Goal: Information Seeking & Learning: Learn about a topic

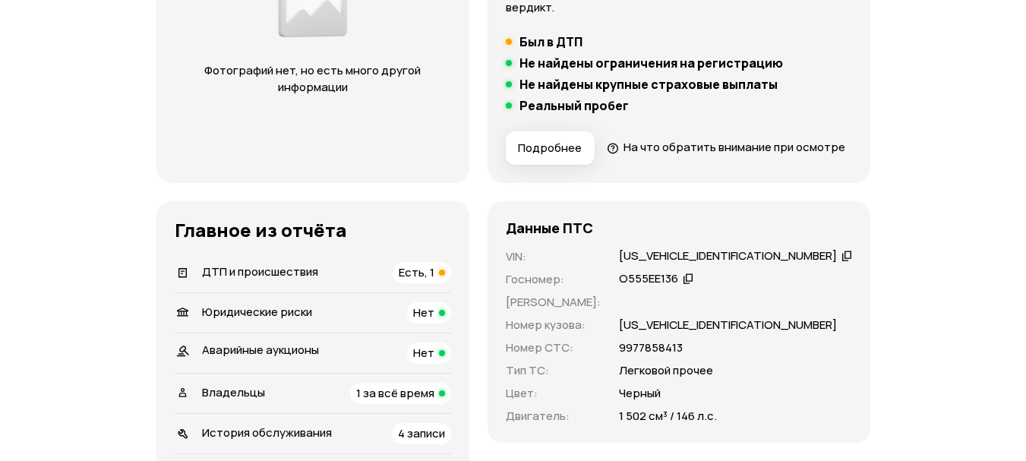
scroll to position [380, 0]
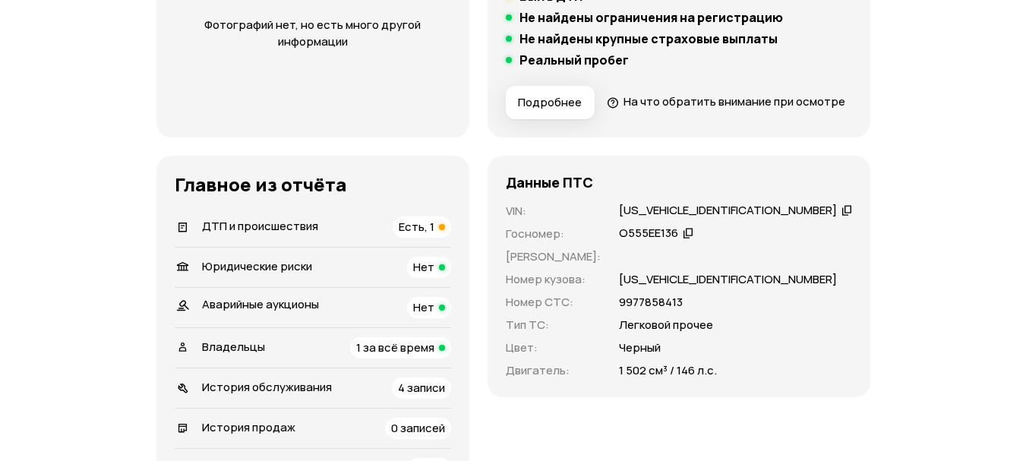
click at [279, 234] on span "ДТП и происшествия" at bounding box center [260, 226] width 116 height 16
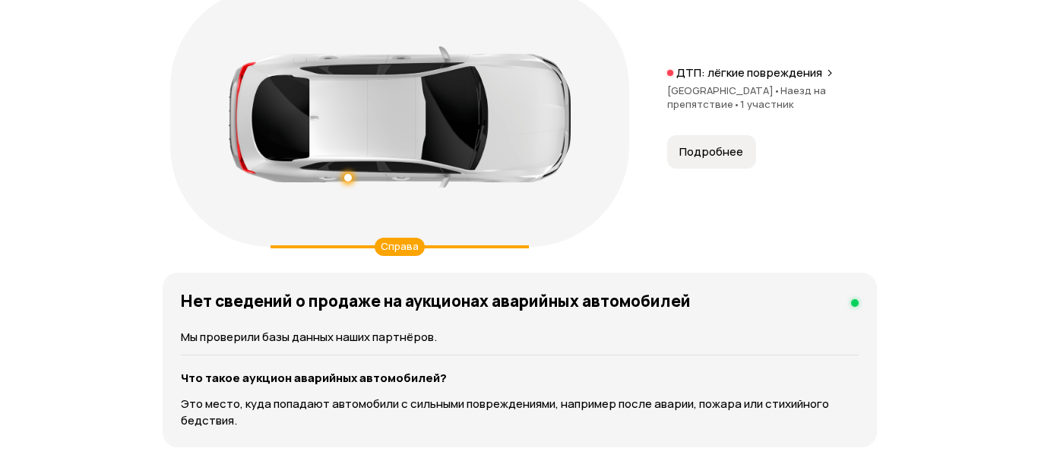
scroll to position [1814, 0]
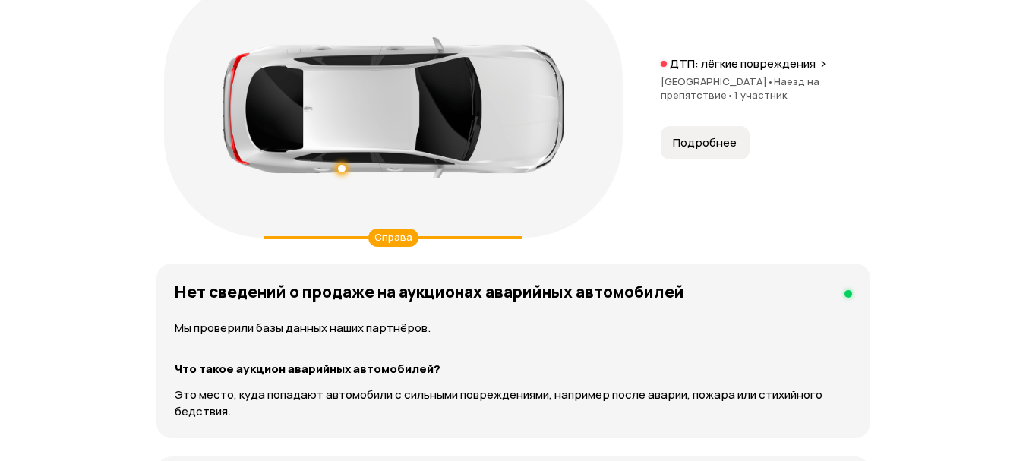
click at [691, 150] on span "Подробнее" at bounding box center [705, 142] width 64 height 15
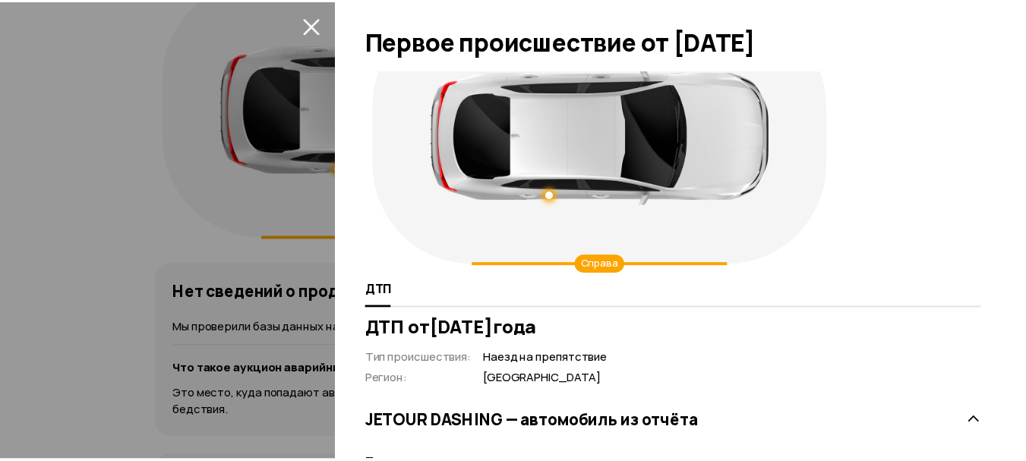
scroll to position [0, 0]
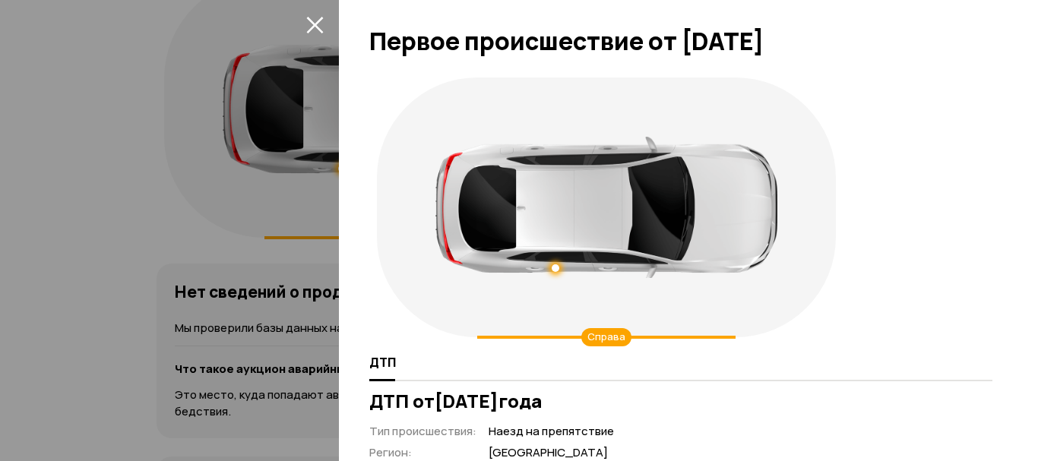
click at [315, 21] on icon "закрыть" at bounding box center [314, 24] width 17 height 17
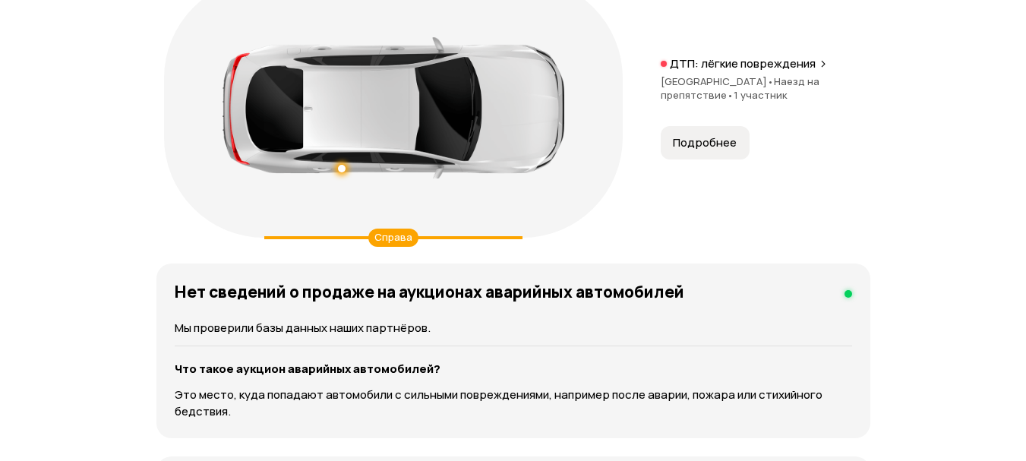
click at [700, 150] on span "Подробнее" at bounding box center [705, 142] width 64 height 15
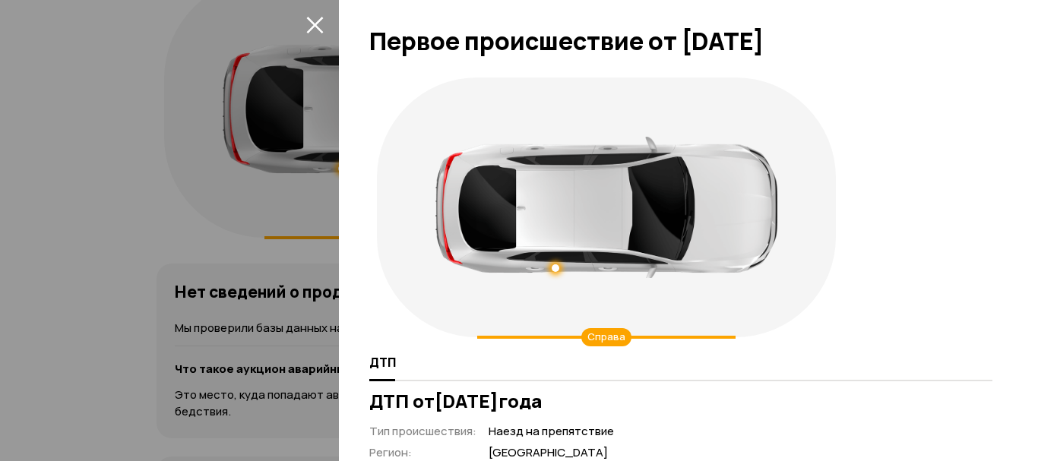
click at [314, 22] on icon "закрыть" at bounding box center [314, 24] width 17 height 17
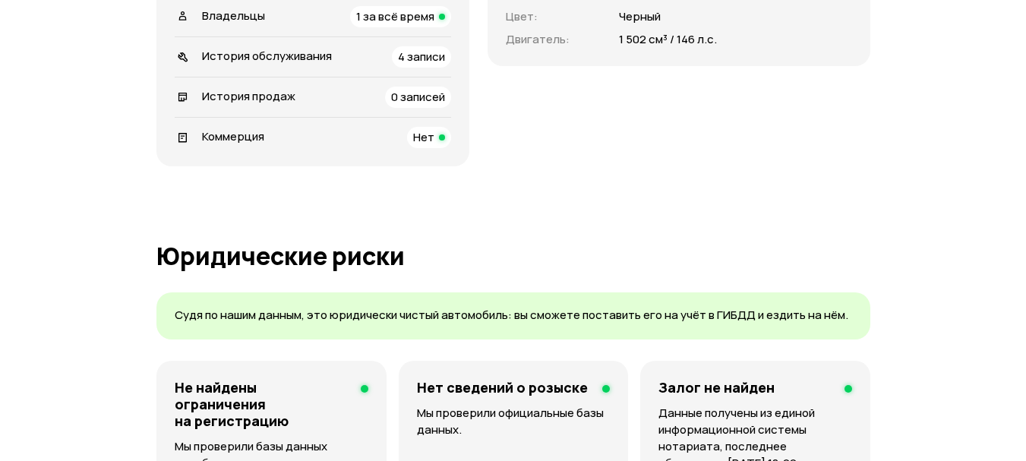
scroll to position [532, 0]
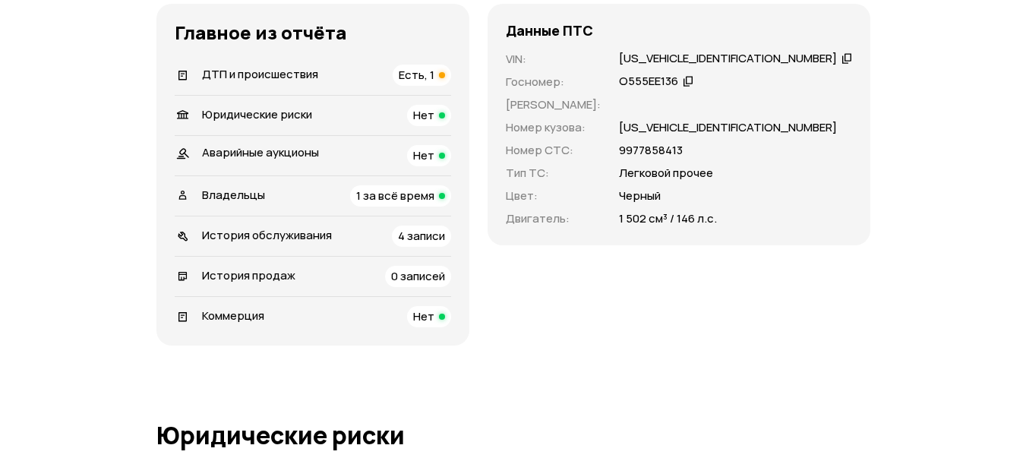
click at [413, 204] on span "1 за всё время" at bounding box center [395, 196] width 78 height 16
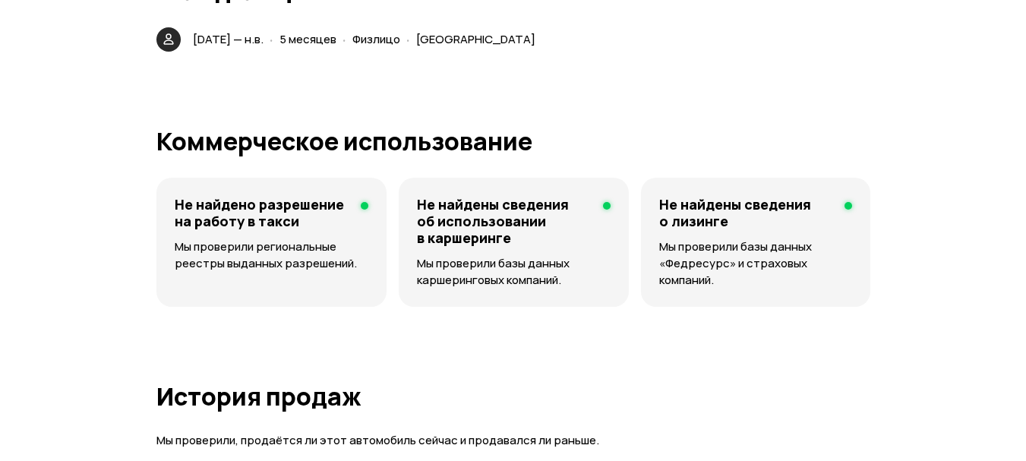
scroll to position [3053, 0]
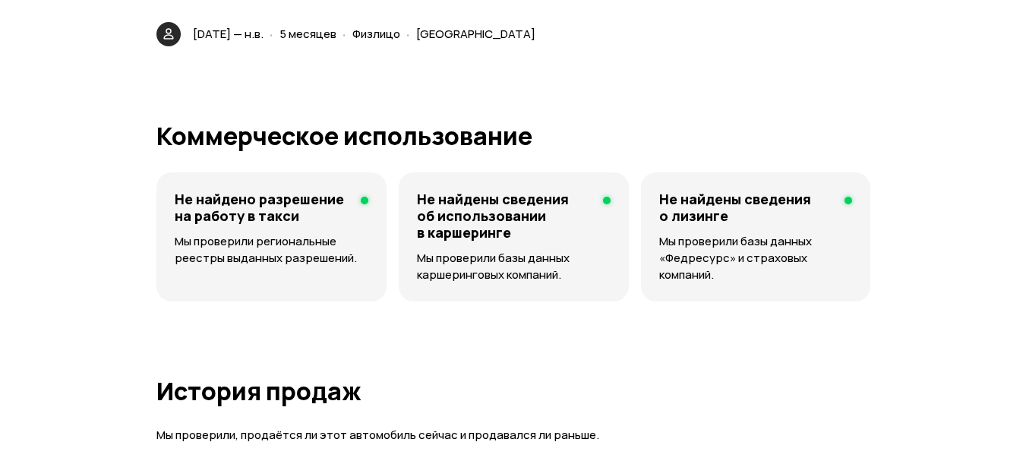
click at [400, 42] on span "Физлицо" at bounding box center [376, 34] width 48 height 16
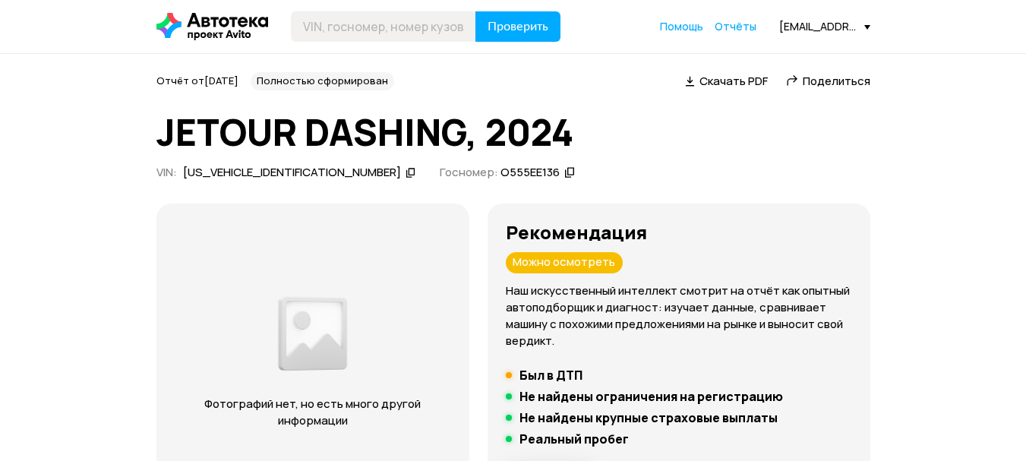
scroll to position [0, 0]
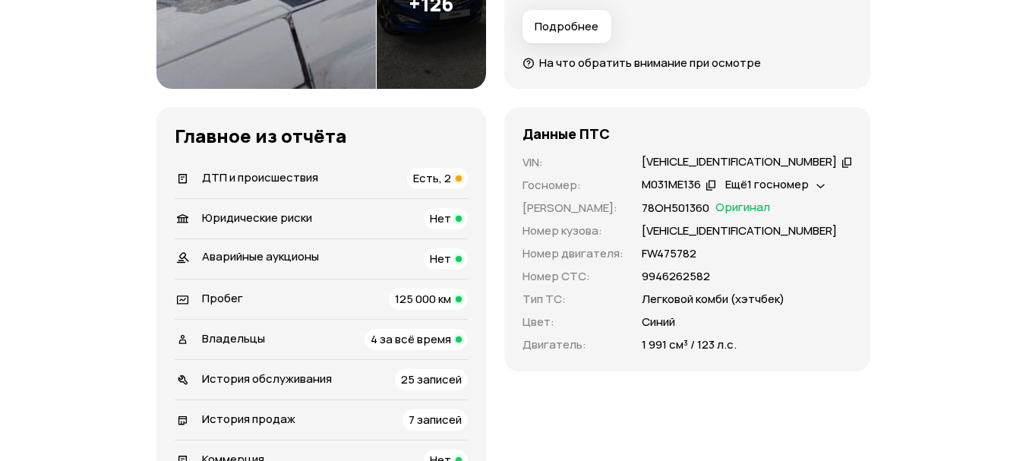
click at [326, 181] on div "ДТП и происшествия Есть, 2" at bounding box center [321, 178] width 293 height 21
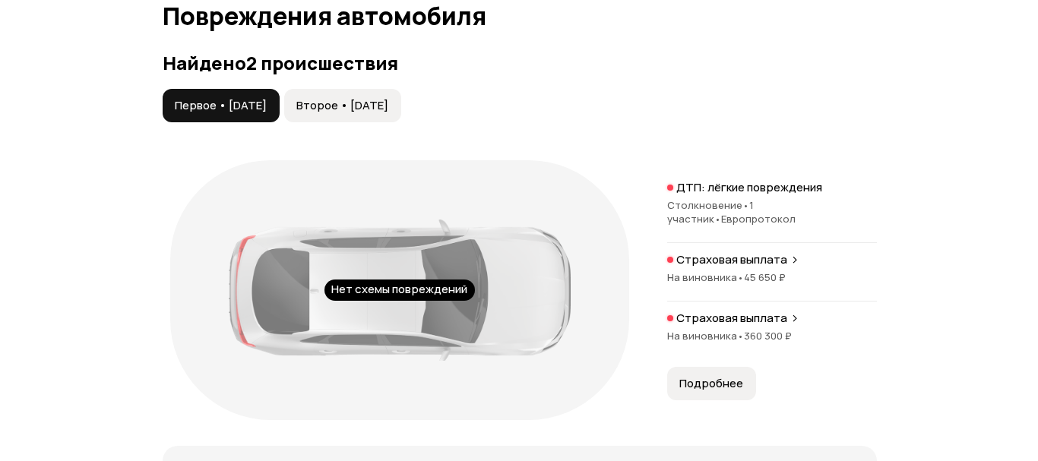
scroll to position [1702, 0]
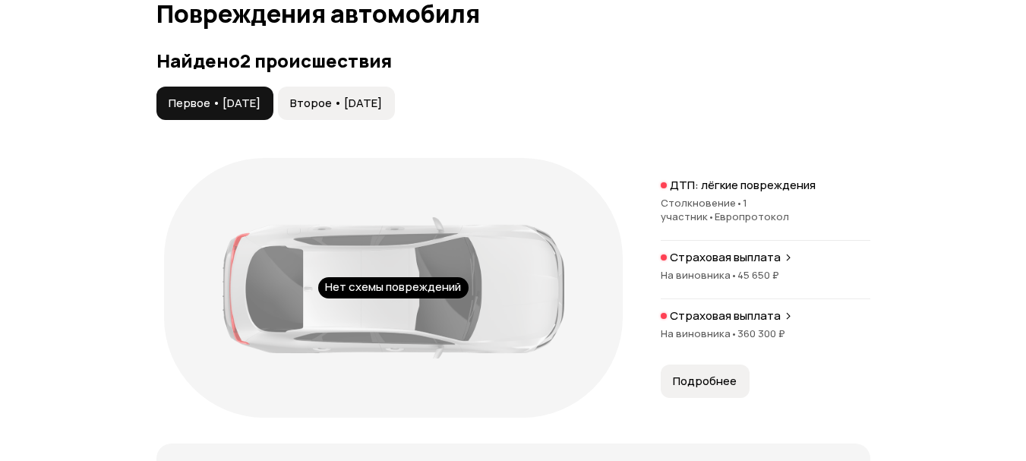
click at [257, 111] on button "Первое • [DATE]" at bounding box center [214, 103] width 117 height 33
click at [376, 100] on span "Второе • [DATE]" at bounding box center [336, 103] width 92 height 15
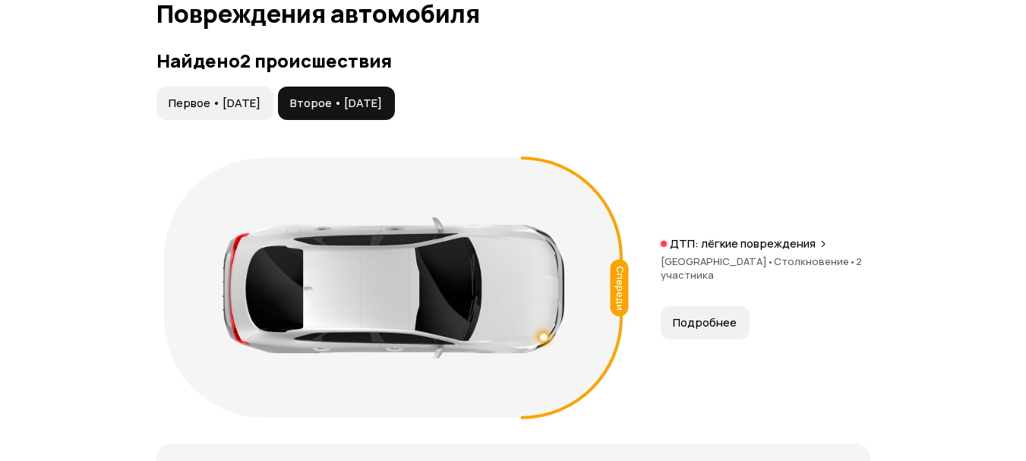
click at [697, 322] on span "Подробнее" at bounding box center [705, 322] width 64 height 15
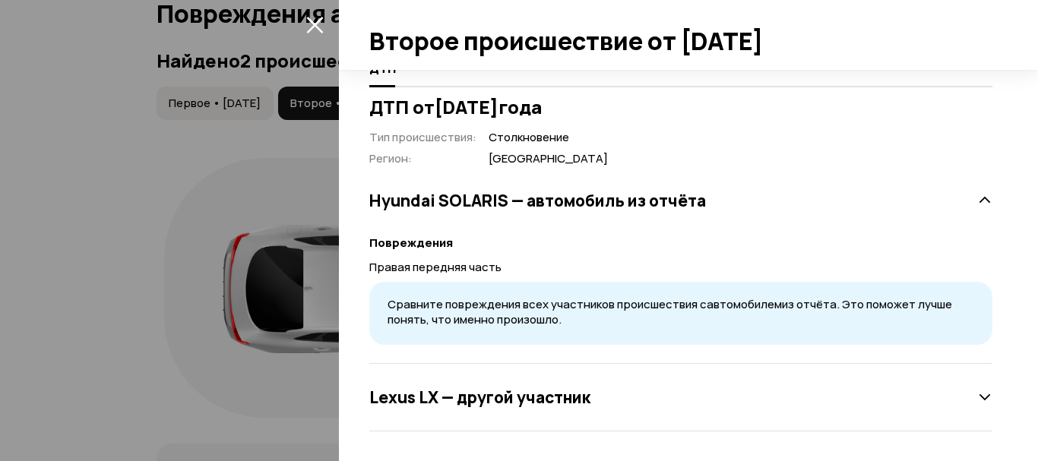
scroll to position [295, 0]
click at [492, 395] on h3 "Lexus LX — другой участник" at bounding box center [479, 397] width 221 height 20
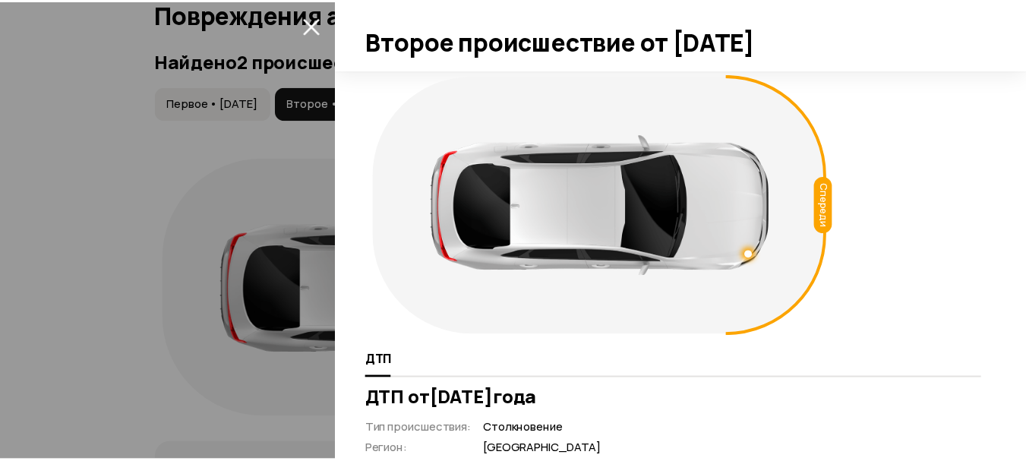
scroll to position [0, 0]
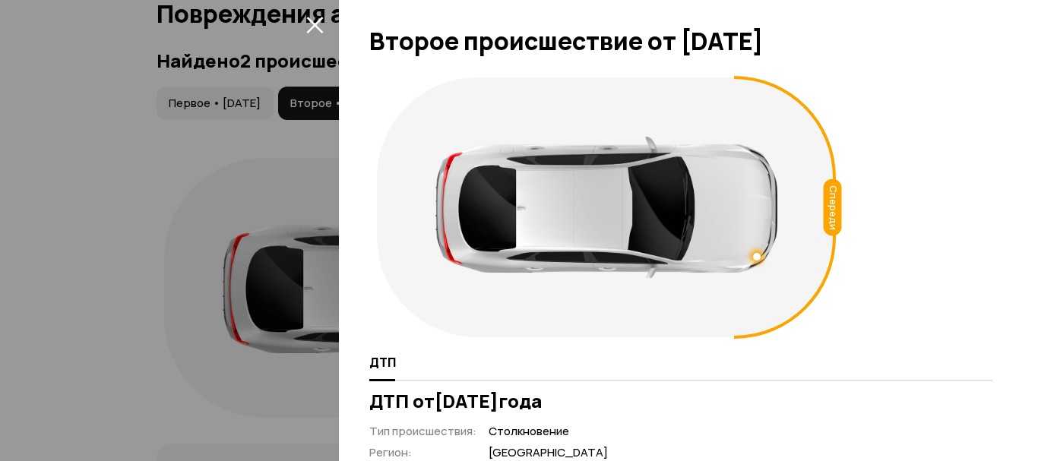
click at [316, 21] on icon "закрыть" at bounding box center [314, 24] width 17 height 17
